Goal: Task Accomplishment & Management: Use online tool/utility

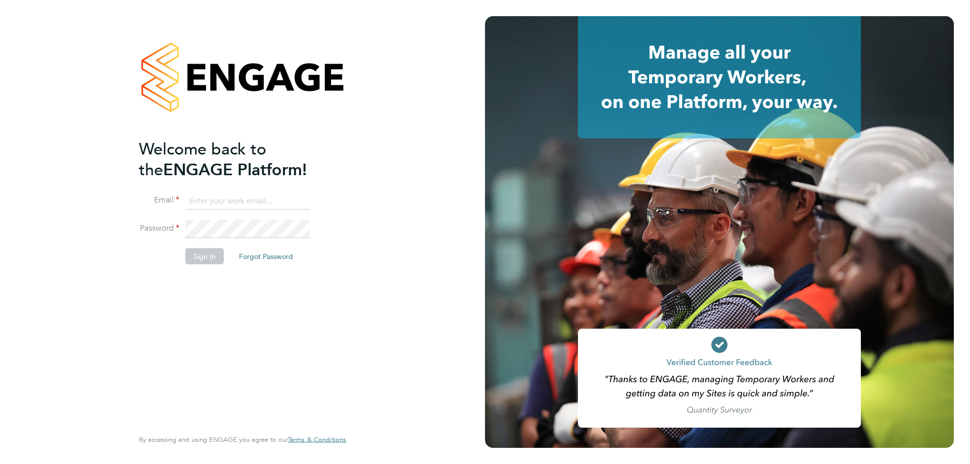
type input "amy.garcia@danielowen.co.uk"
click at [197, 254] on button "Sign In" at bounding box center [204, 256] width 38 height 16
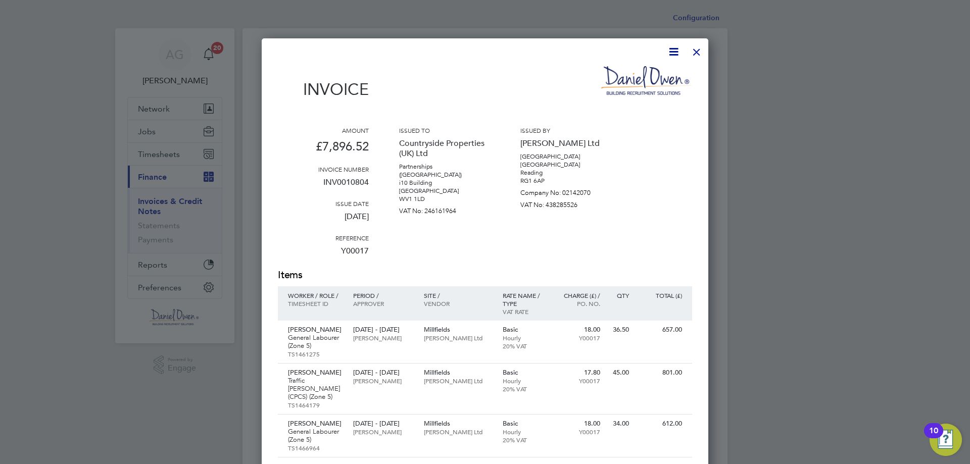
drag, startPoint x: 699, startPoint y: 52, endPoint x: 684, endPoint y: 67, distance: 20.7
click at [699, 52] on div at bounding box center [697, 49] width 18 height 18
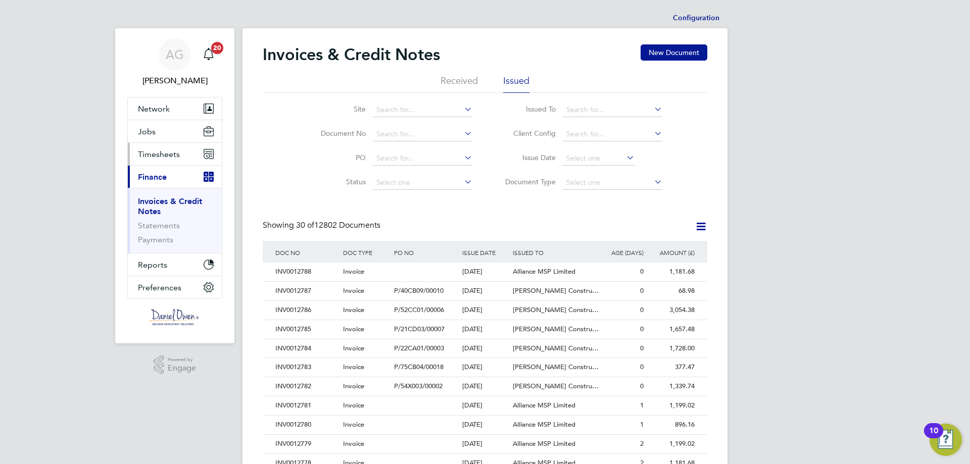
click at [156, 151] on span "Timesheets" at bounding box center [159, 155] width 42 height 10
click at [160, 148] on button "Timesheets" at bounding box center [175, 154] width 94 height 22
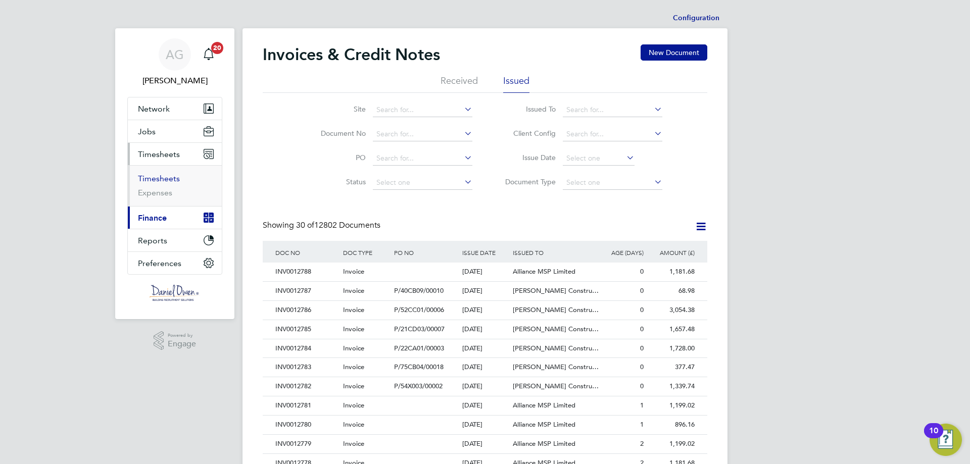
click at [161, 179] on link "Timesheets" at bounding box center [159, 179] width 42 height 10
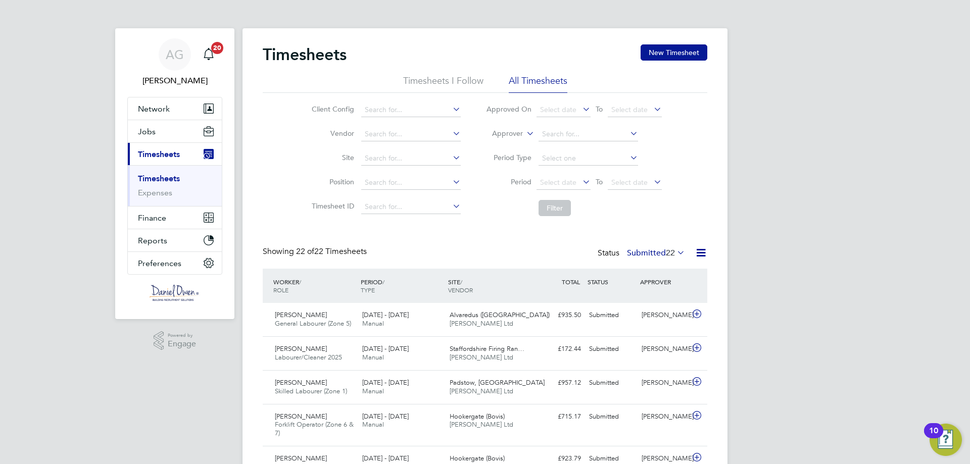
click at [525, 133] on icon at bounding box center [525, 130] width 0 height 9
click at [503, 146] on li "Worker" at bounding box center [498, 145] width 50 height 13
click at [587, 131] on input at bounding box center [589, 134] width 100 height 14
click at [573, 154] on li "[PERSON_NAME] [PERSON_NAME]" at bounding box center [603, 149] width 131 height 14
type input "[PERSON_NAME]"
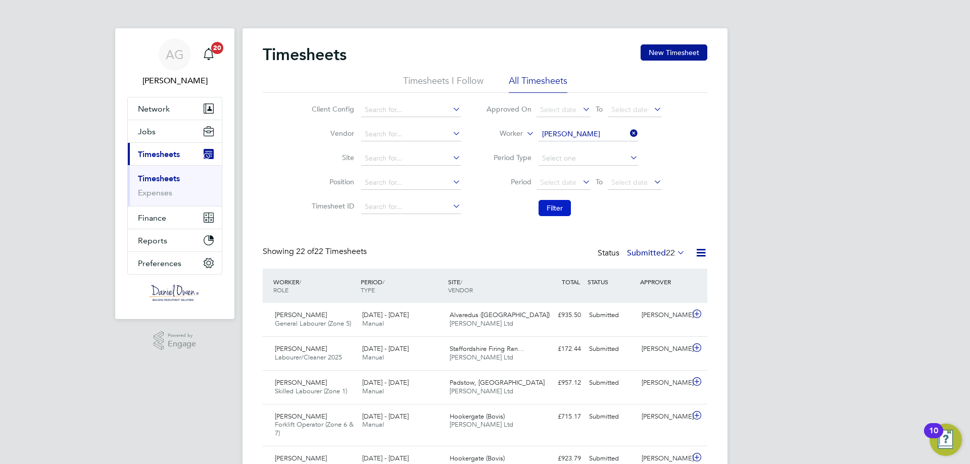
click at [567, 207] on button "Filter" at bounding box center [555, 208] width 32 height 16
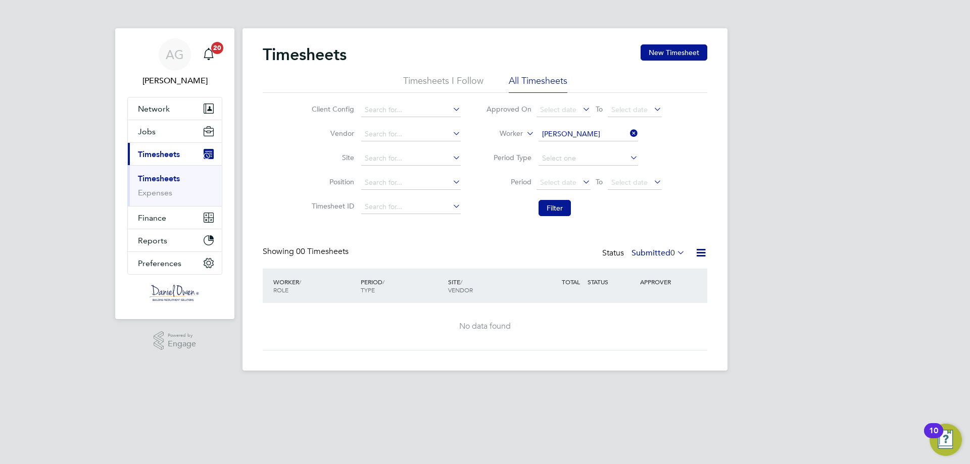
click at [671, 251] on span "0" at bounding box center [673, 253] width 5 height 10
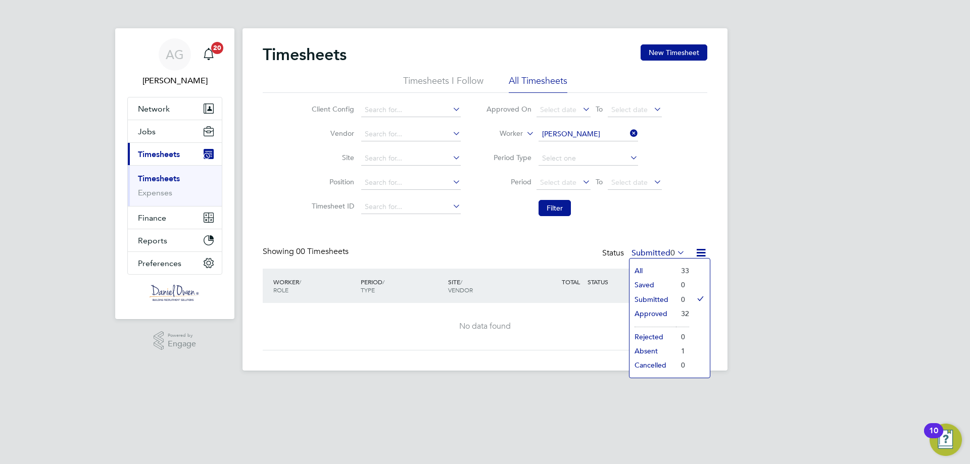
click at [643, 269] on li "All" at bounding box center [653, 271] width 47 height 14
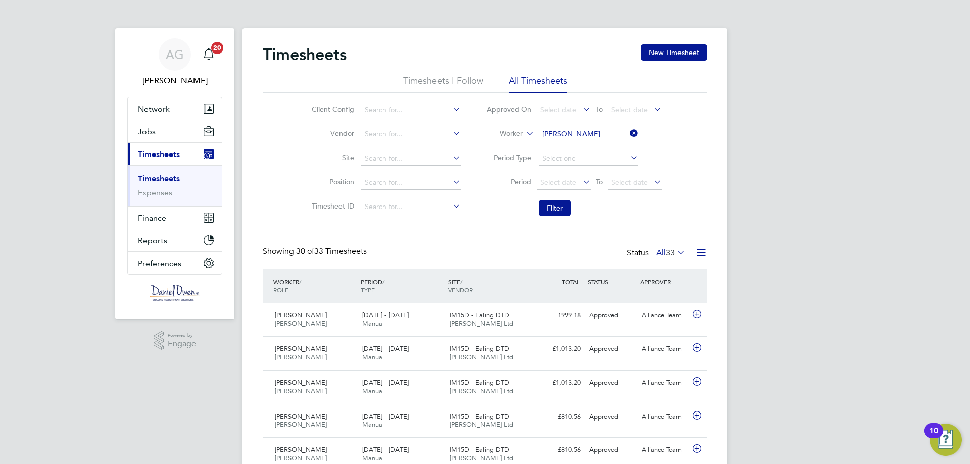
click at [628, 134] on icon at bounding box center [628, 133] width 0 height 14
click at [585, 134] on input at bounding box center [589, 134] width 100 height 14
click at [584, 142] on li "Mongi Rekik" at bounding box center [588, 149] width 101 height 14
type input "Mongi Rekik"
click at [566, 211] on button "Filter" at bounding box center [555, 208] width 32 height 16
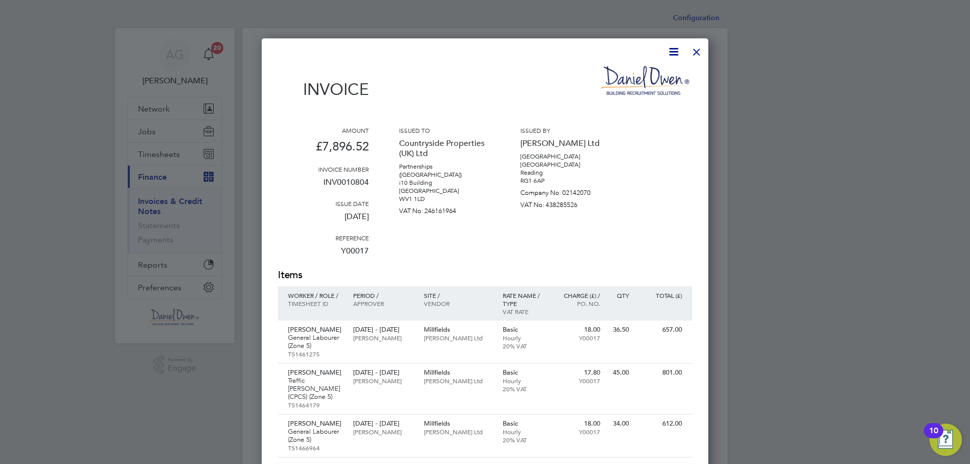
click at [695, 50] on div at bounding box center [697, 49] width 18 height 18
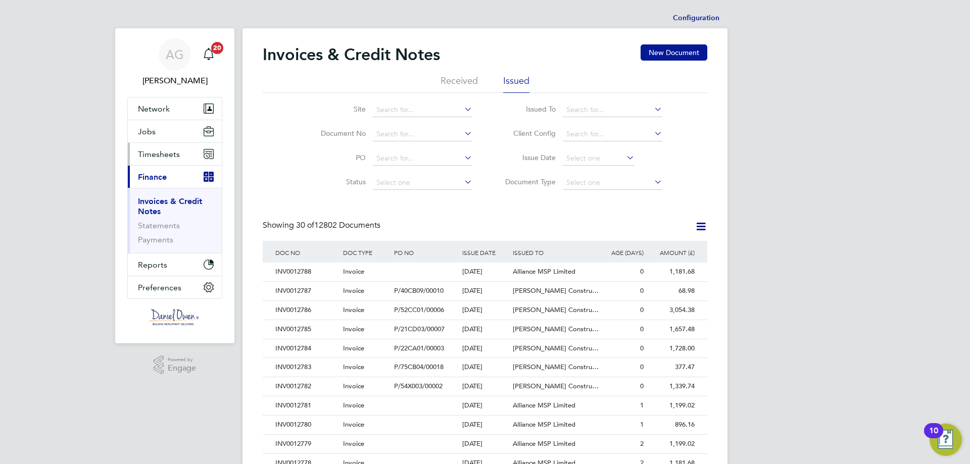
click at [172, 156] on span "Timesheets" at bounding box center [159, 155] width 42 height 10
click at [168, 157] on span "Timesheets" at bounding box center [159, 155] width 42 height 10
click at [167, 152] on span "Timesheets" at bounding box center [159, 155] width 42 height 10
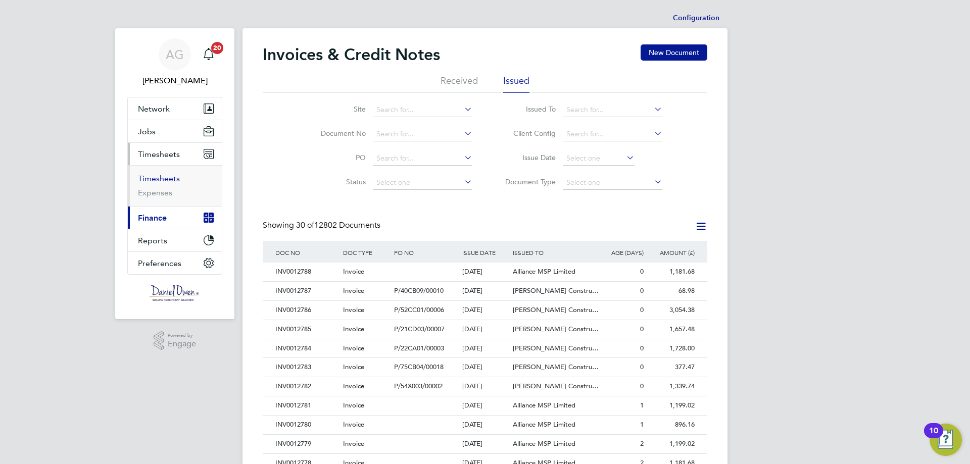
click at [166, 177] on link "Timesheets" at bounding box center [159, 179] width 42 height 10
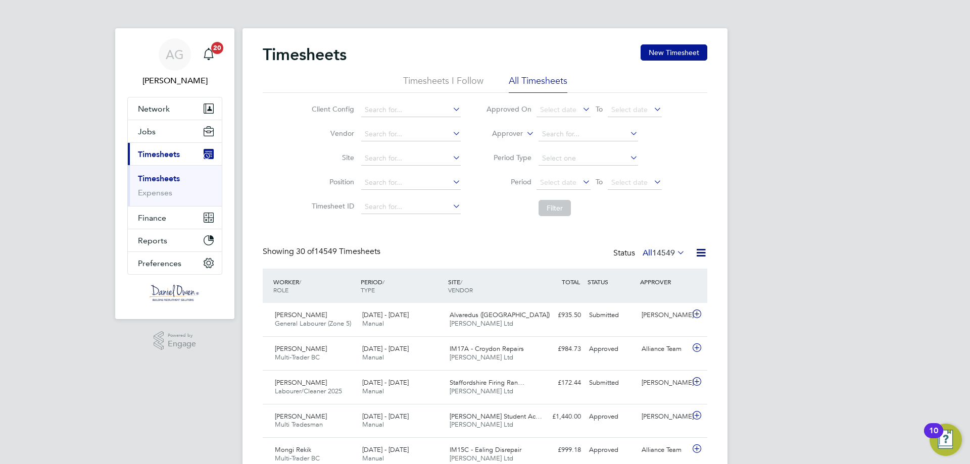
click at [525, 134] on icon at bounding box center [525, 130] width 0 height 9
click at [502, 150] on li "Worker" at bounding box center [498, 145] width 50 height 13
click at [548, 138] on input at bounding box center [589, 134] width 100 height 14
drag, startPoint x: 580, startPoint y: 133, endPoint x: 466, endPoint y: 128, distance: 113.8
click at [470, 129] on div "Client Config Vendor Site Position Timesheet ID Approved On Select date To Sele…" at bounding box center [485, 157] width 445 height 128
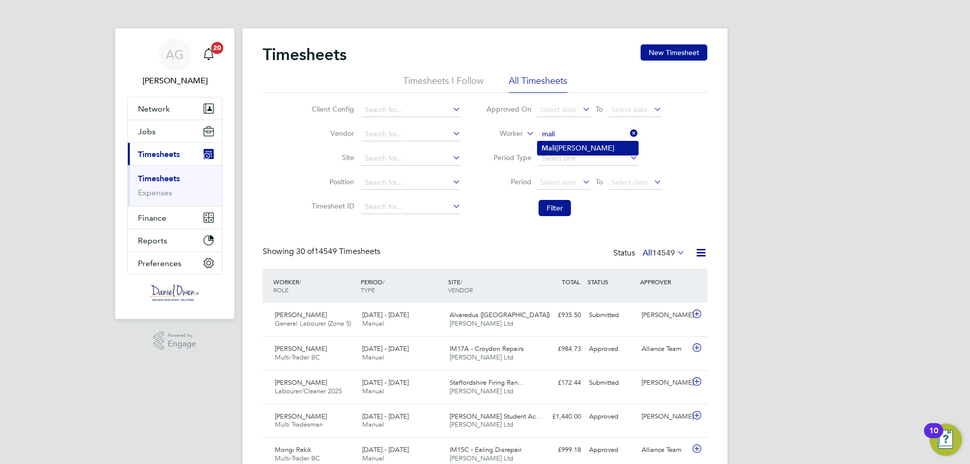
click at [577, 149] on li "Mali k Khan" at bounding box center [588, 149] width 101 height 14
type input "Malik Khan"
click at [551, 210] on button "Filter" at bounding box center [555, 208] width 32 height 16
click at [486, 320] on span "[PERSON_NAME] Ltd" at bounding box center [482, 323] width 64 height 9
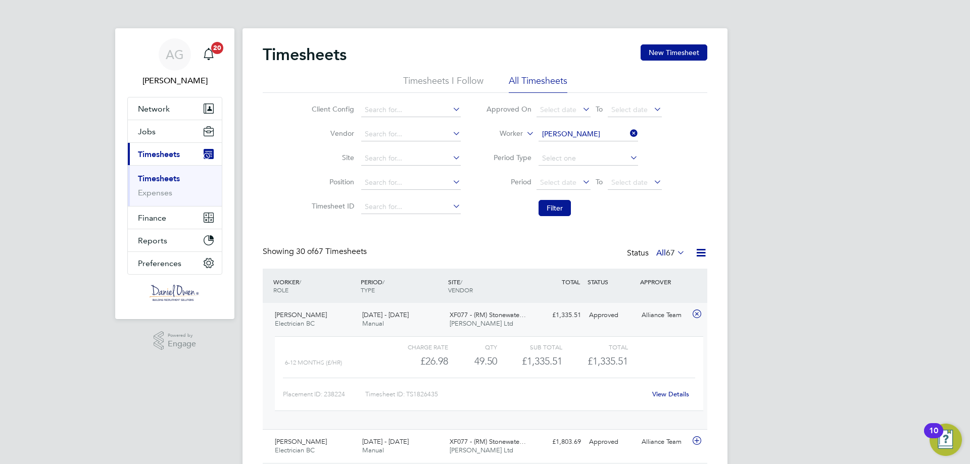
click at [628, 129] on icon at bounding box center [628, 133] width 0 height 14
click at [597, 134] on input at bounding box center [589, 134] width 100 height 14
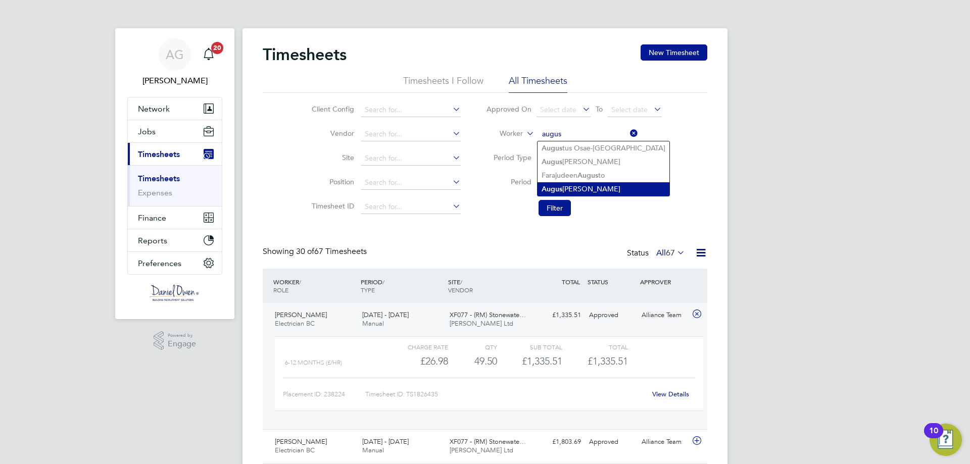
click at [593, 182] on li "Augus tine Owusu" at bounding box center [604, 189] width 132 height 14
type input "Augustine Owusu"
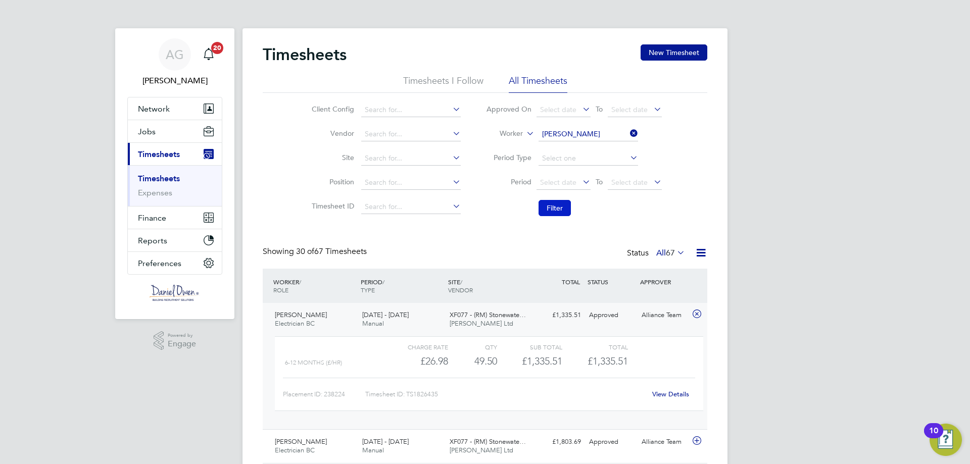
click at [553, 205] on button "Filter" at bounding box center [555, 208] width 32 height 16
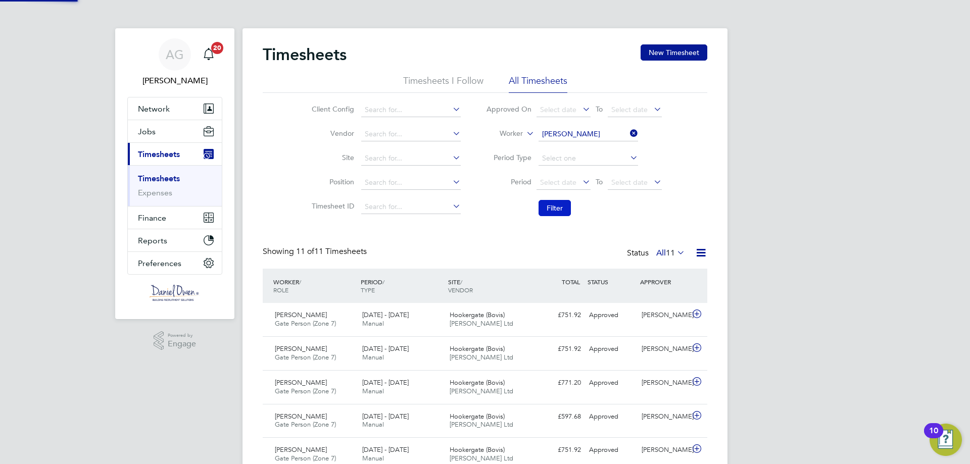
scroll to position [26, 88]
click at [628, 133] on icon at bounding box center [628, 133] width 0 height 14
click at [562, 132] on input at bounding box center [589, 134] width 100 height 14
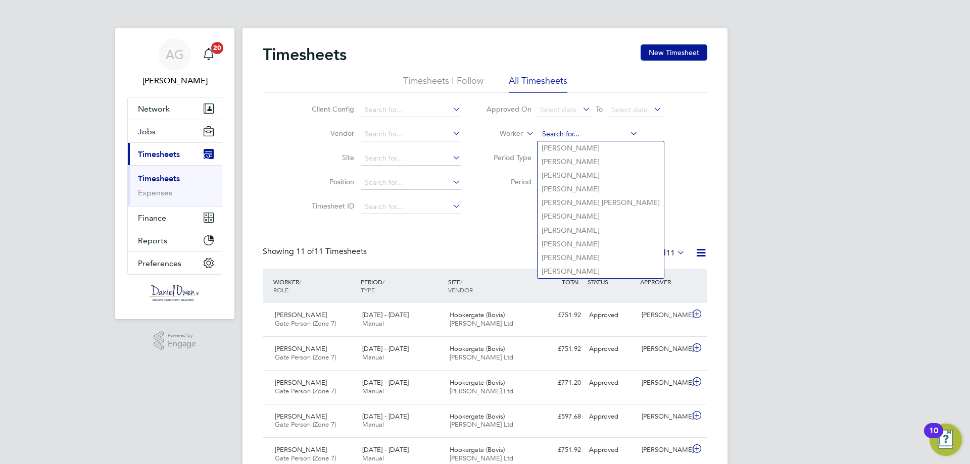
click at [562, 132] on input at bounding box center [589, 134] width 100 height 14
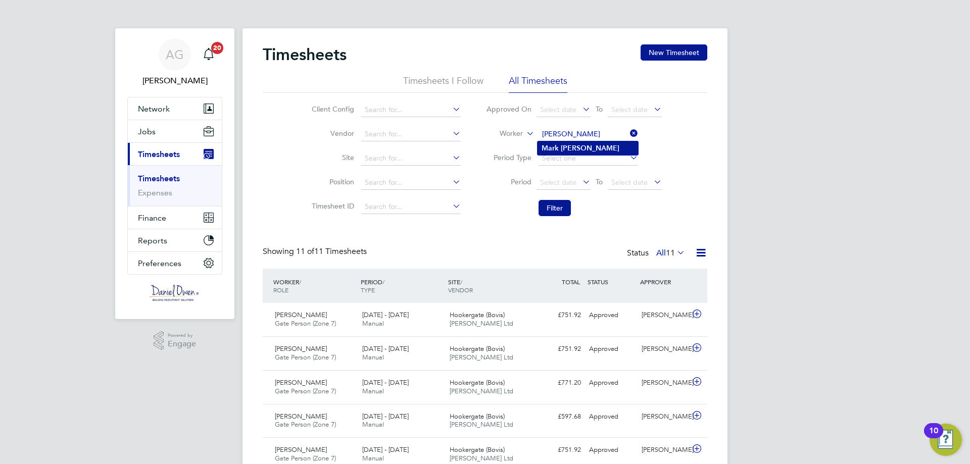
click at [564, 148] on b "Wilkie" at bounding box center [590, 148] width 59 height 9
type input "Mark Wilkie"
click at [557, 206] on button "Filter" at bounding box center [555, 208] width 32 height 16
click at [628, 131] on icon at bounding box center [628, 133] width 0 height 14
click at [563, 137] on input at bounding box center [589, 134] width 100 height 14
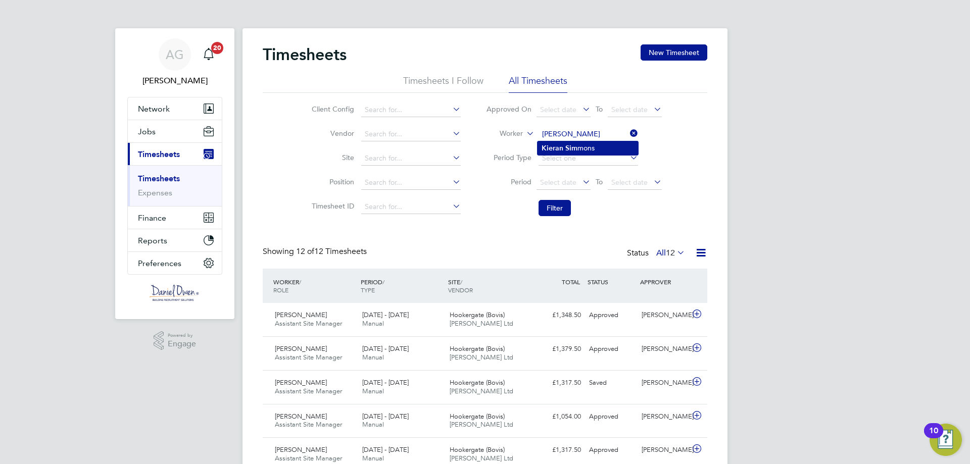
click at [559, 151] on b "Kieran" at bounding box center [553, 148] width 22 height 9
type input "Kieran Simmons"
click at [555, 208] on button "Filter" at bounding box center [555, 208] width 32 height 16
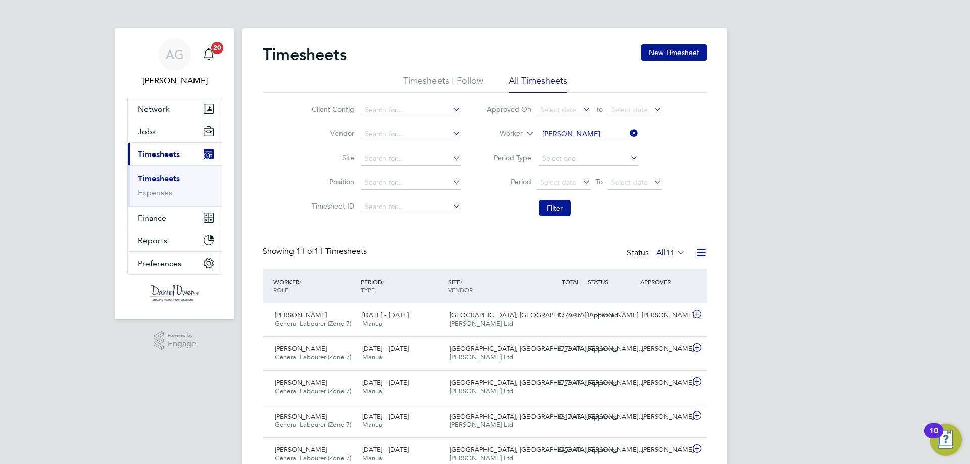
click at [628, 133] on icon at bounding box center [628, 133] width 0 height 14
click at [610, 132] on input at bounding box center [589, 134] width 100 height 14
click at [581, 165] on li "John Mc loughlin" at bounding box center [590, 162] width 104 height 14
type input "John Mcloughlin"
click at [554, 205] on button "Filter" at bounding box center [555, 208] width 32 height 16
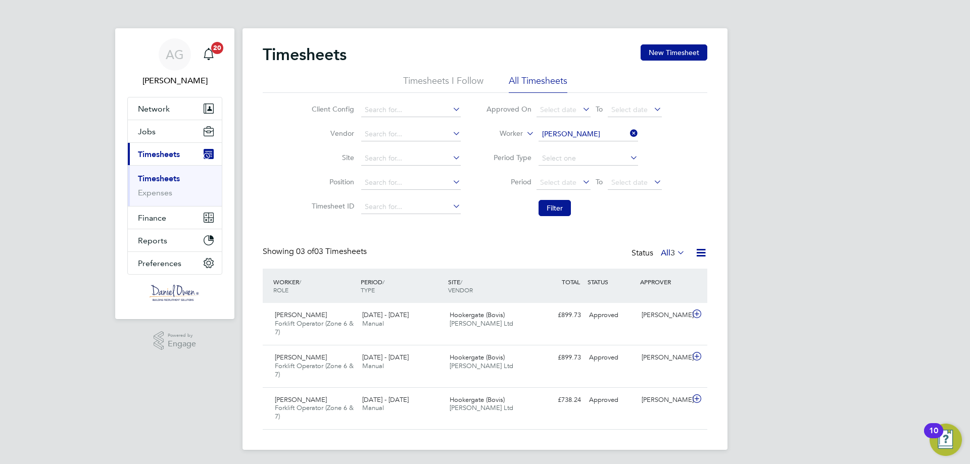
click at [628, 133] on icon at bounding box center [628, 133] width 0 height 14
click at [595, 131] on input at bounding box center [589, 134] width 100 height 14
click at [602, 150] on b "Dav" at bounding box center [608, 148] width 13 height 9
type input "Aaron Davison"
click at [562, 211] on button "Filter" at bounding box center [555, 208] width 32 height 16
